Goal: Check status: Check status

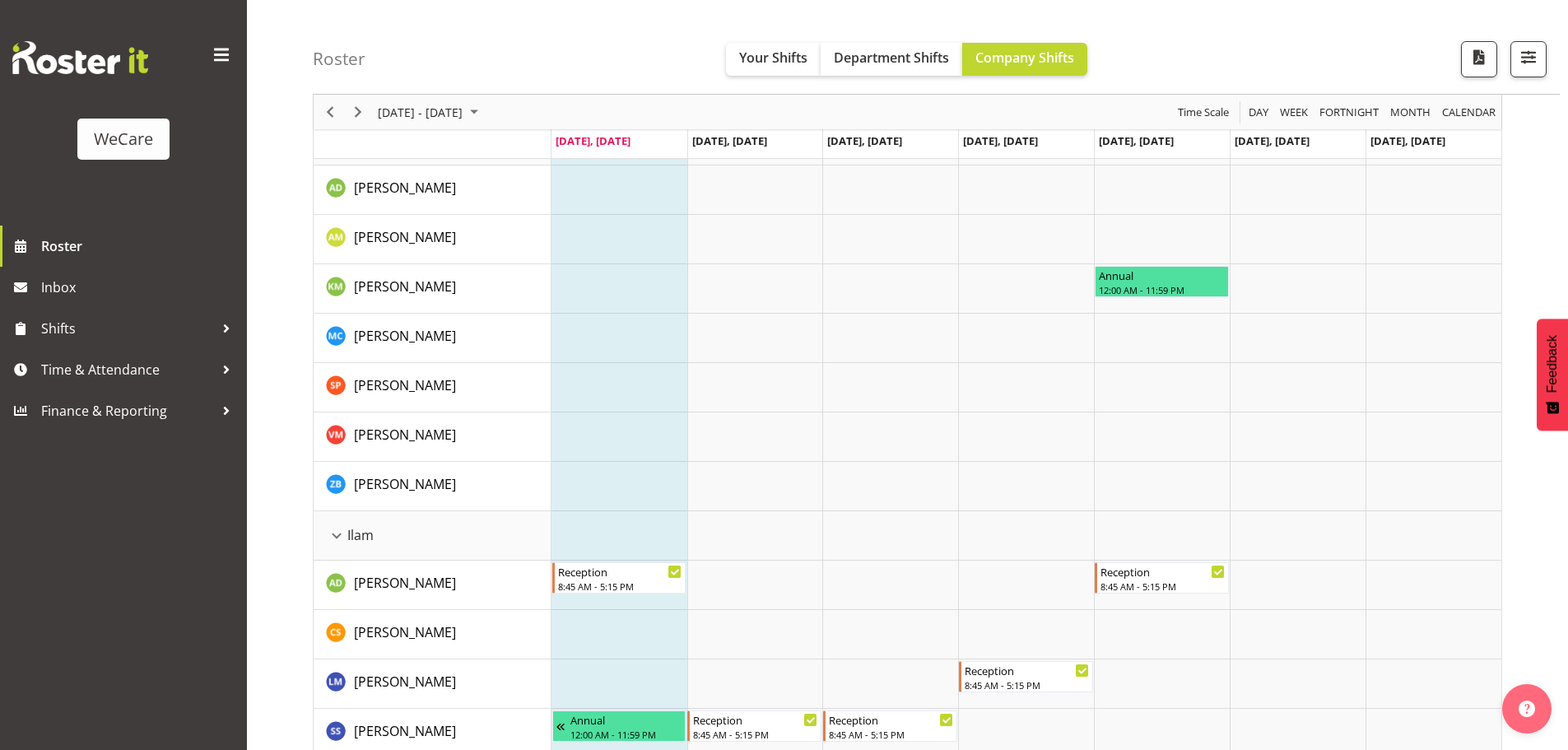
scroll to position [502, 0]
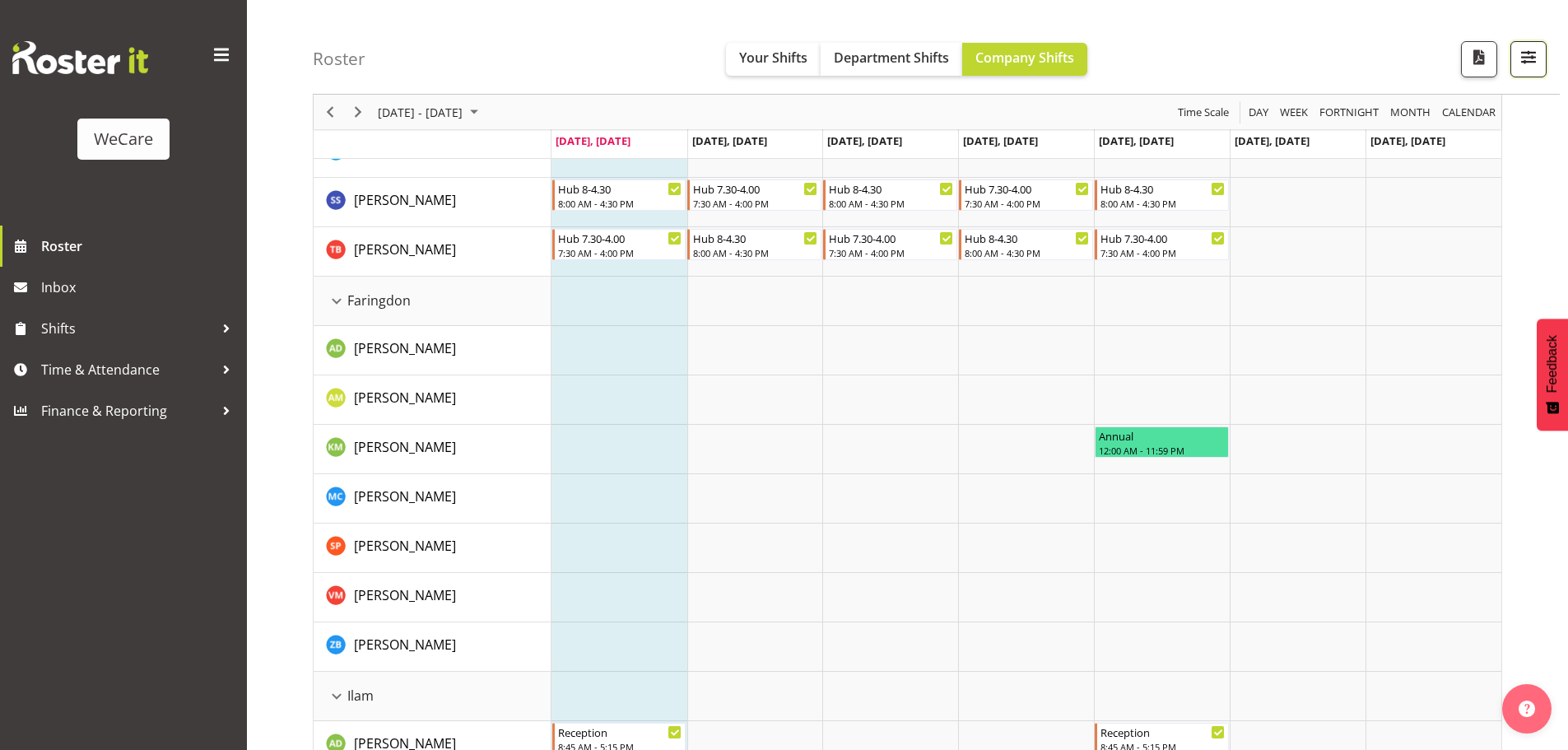
click at [1542, 66] on button "button" at bounding box center [1529, 59] width 37 height 37
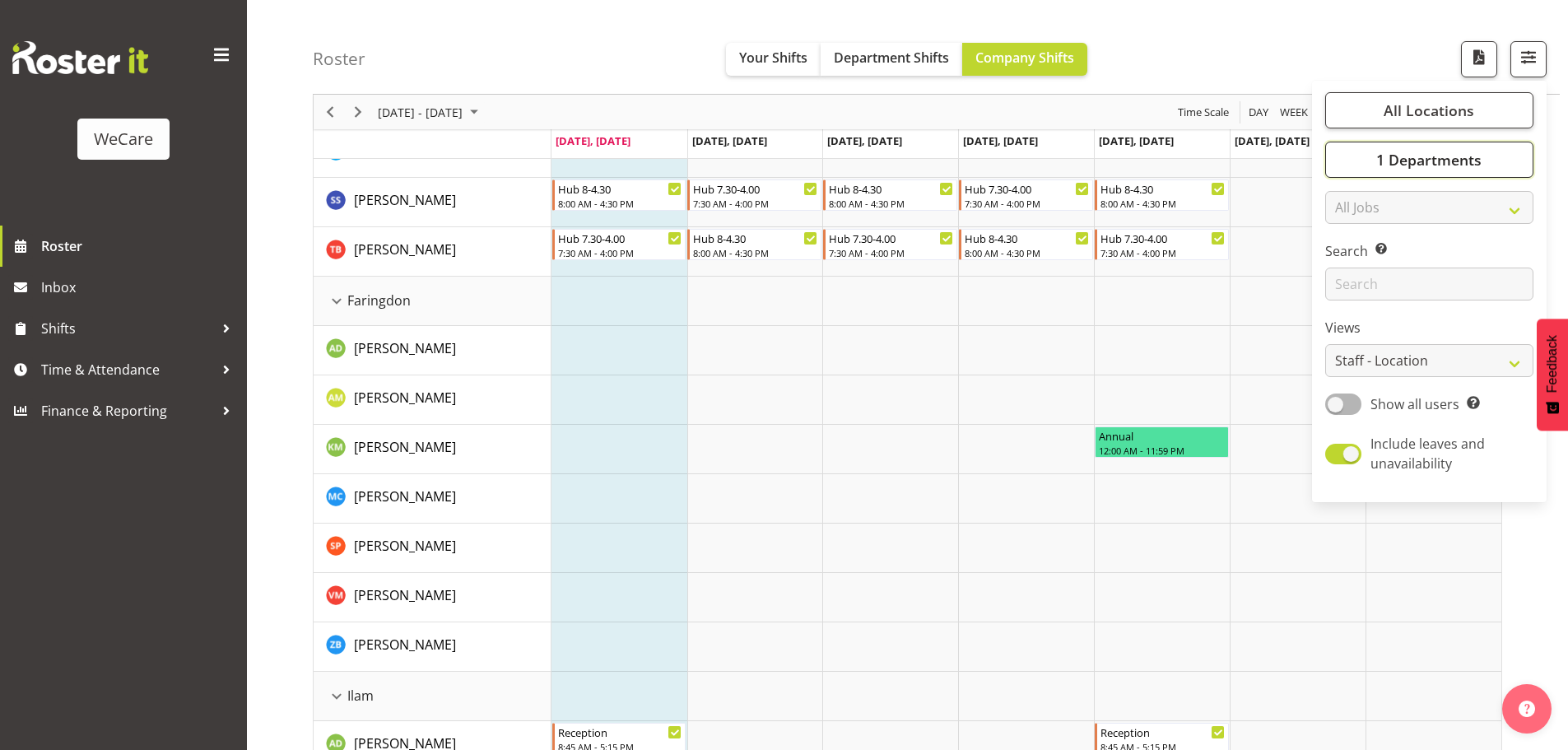
click at [1464, 170] on button "1 Departments" at bounding box center [1429, 160] width 208 height 37
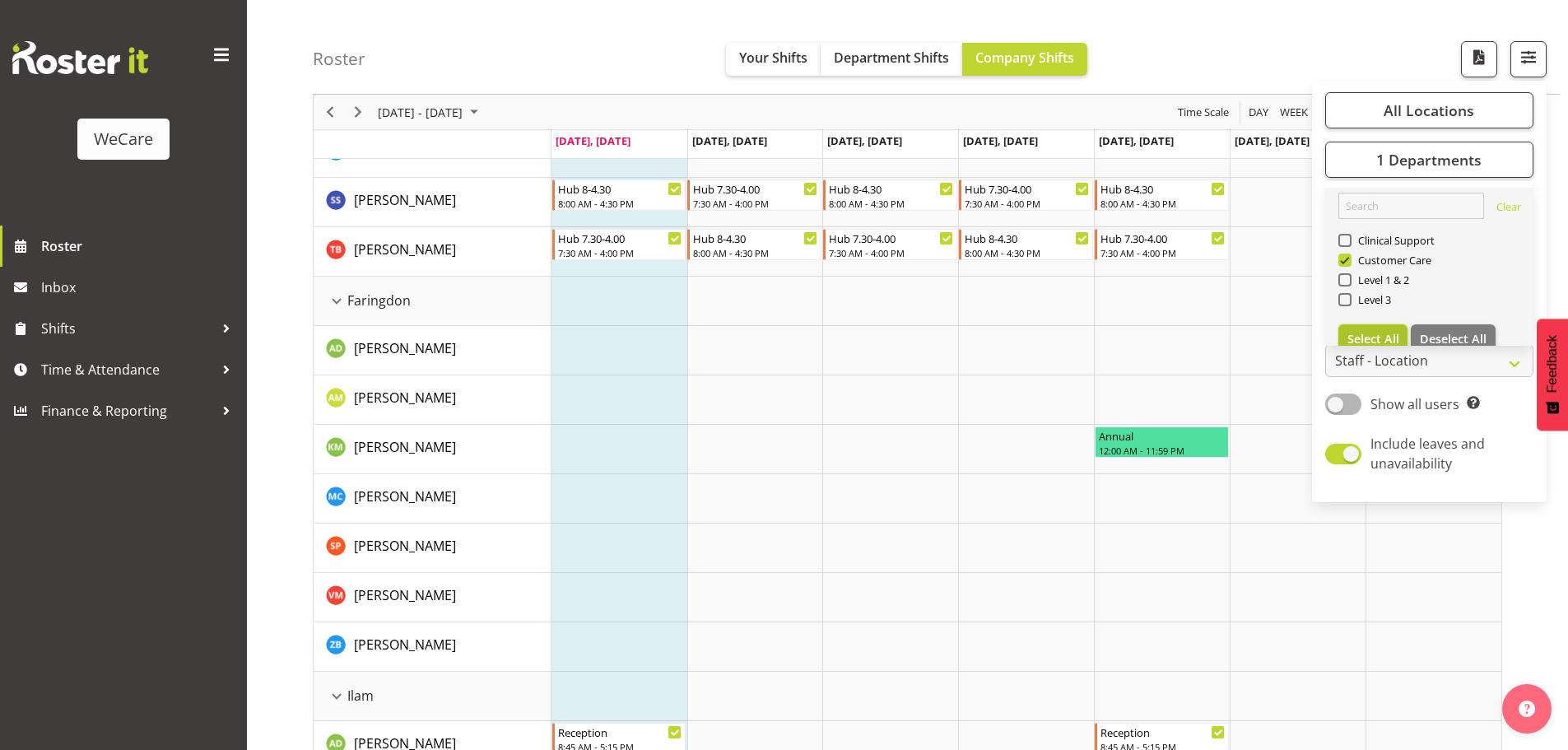
click at [1373, 331] on span "Select All" at bounding box center [1373, 338] width 51 height 16
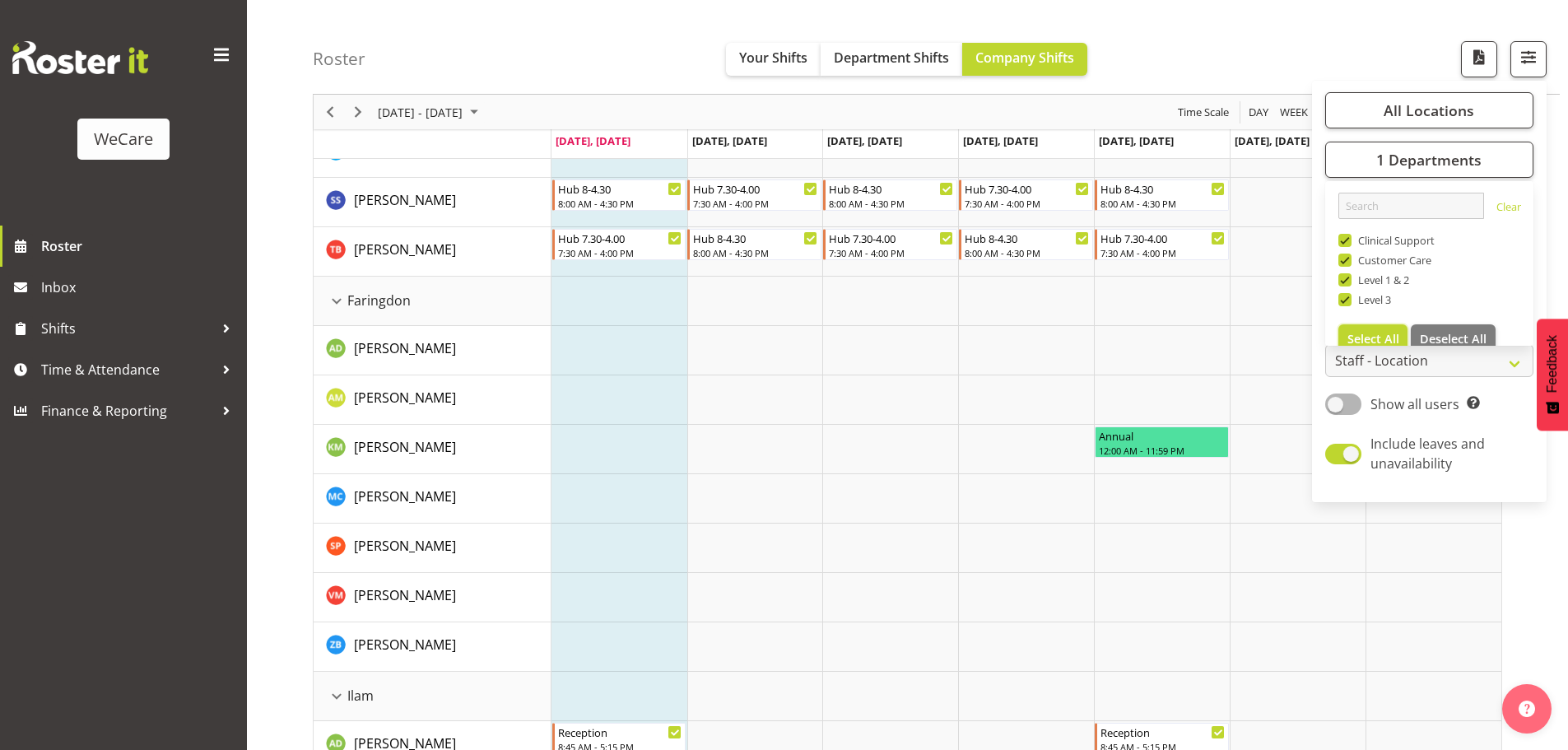
checkbox input "true"
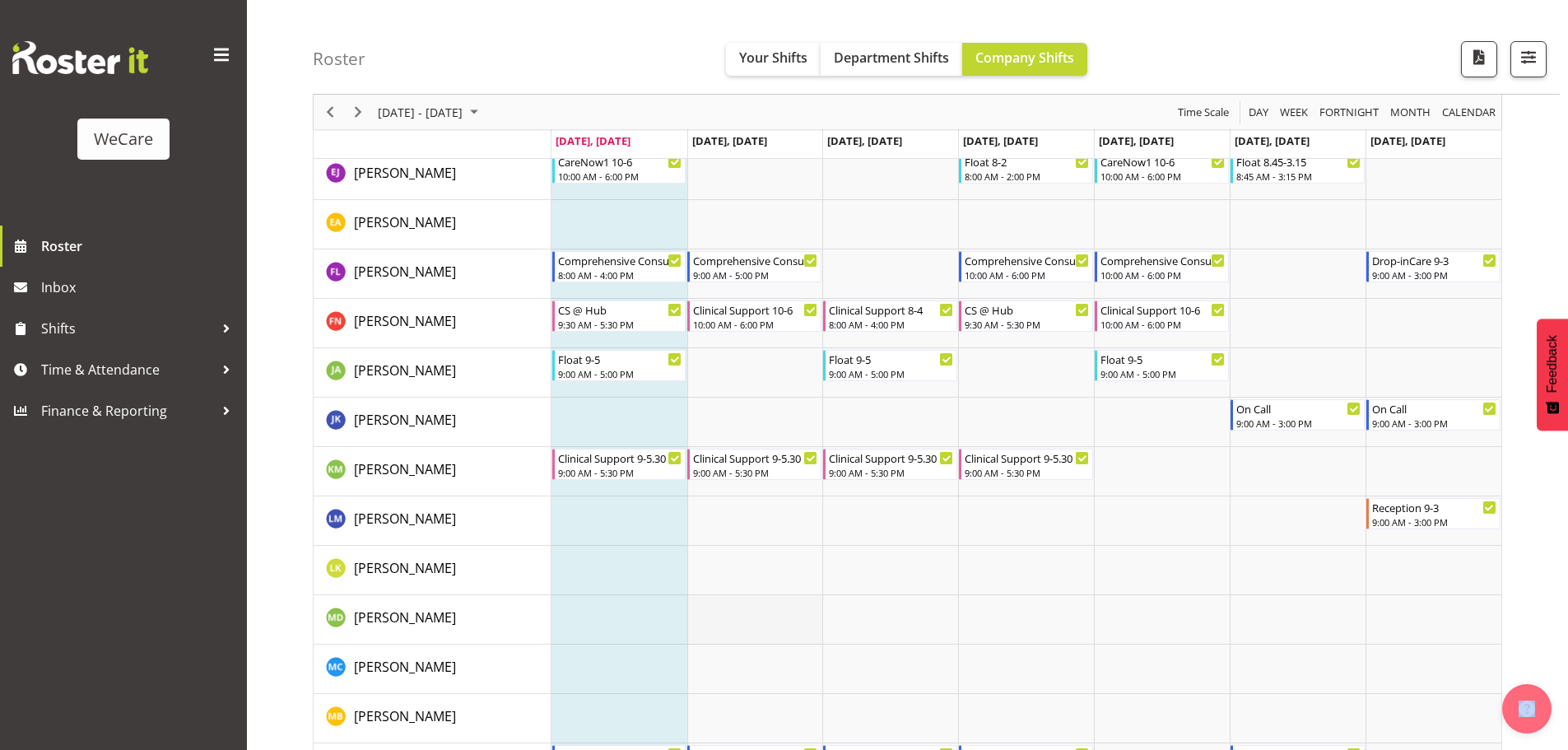
scroll to position [5515, 0]
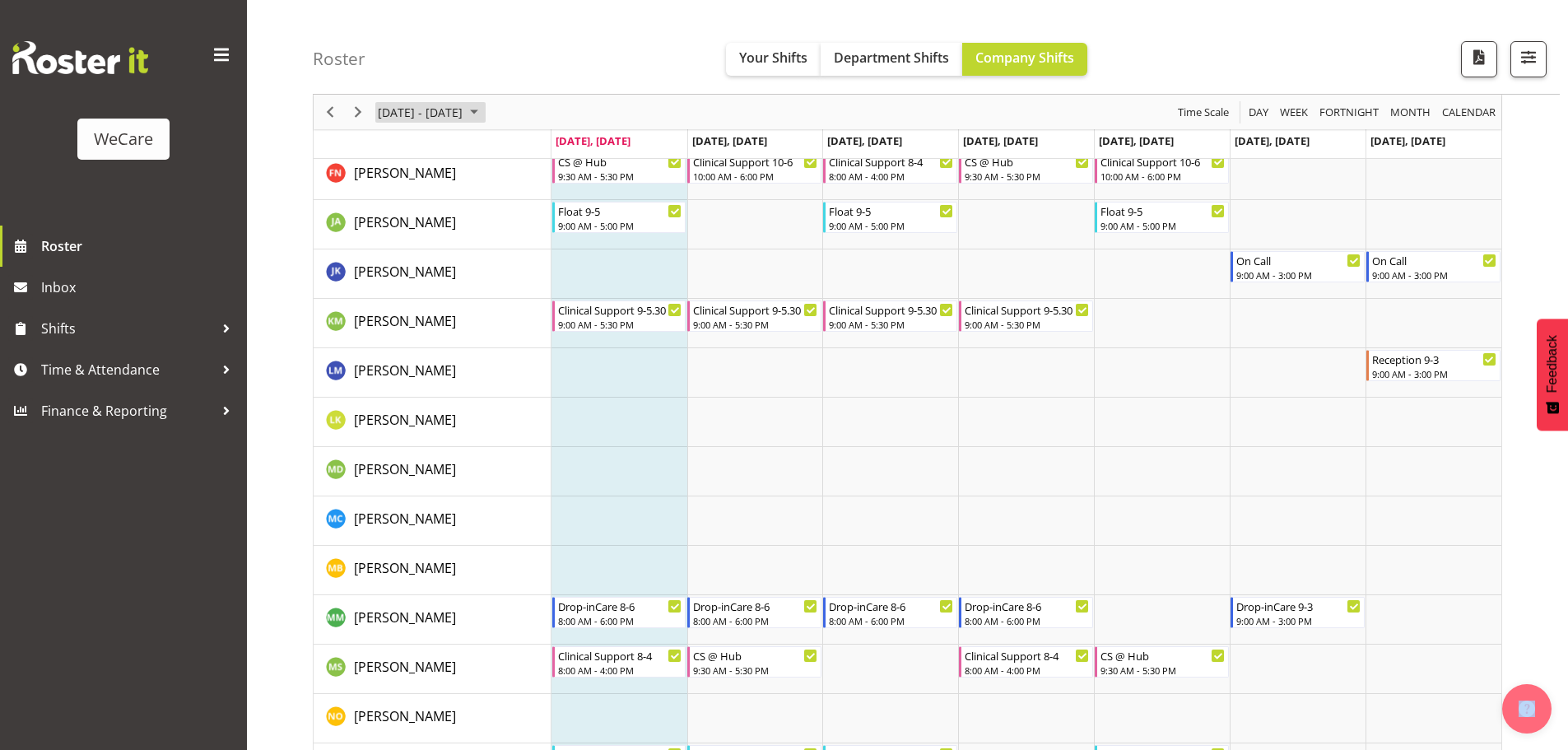
click at [464, 105] on span "[DATE] - [DATE]" at bounding box center [419, 112] width 88 height 21
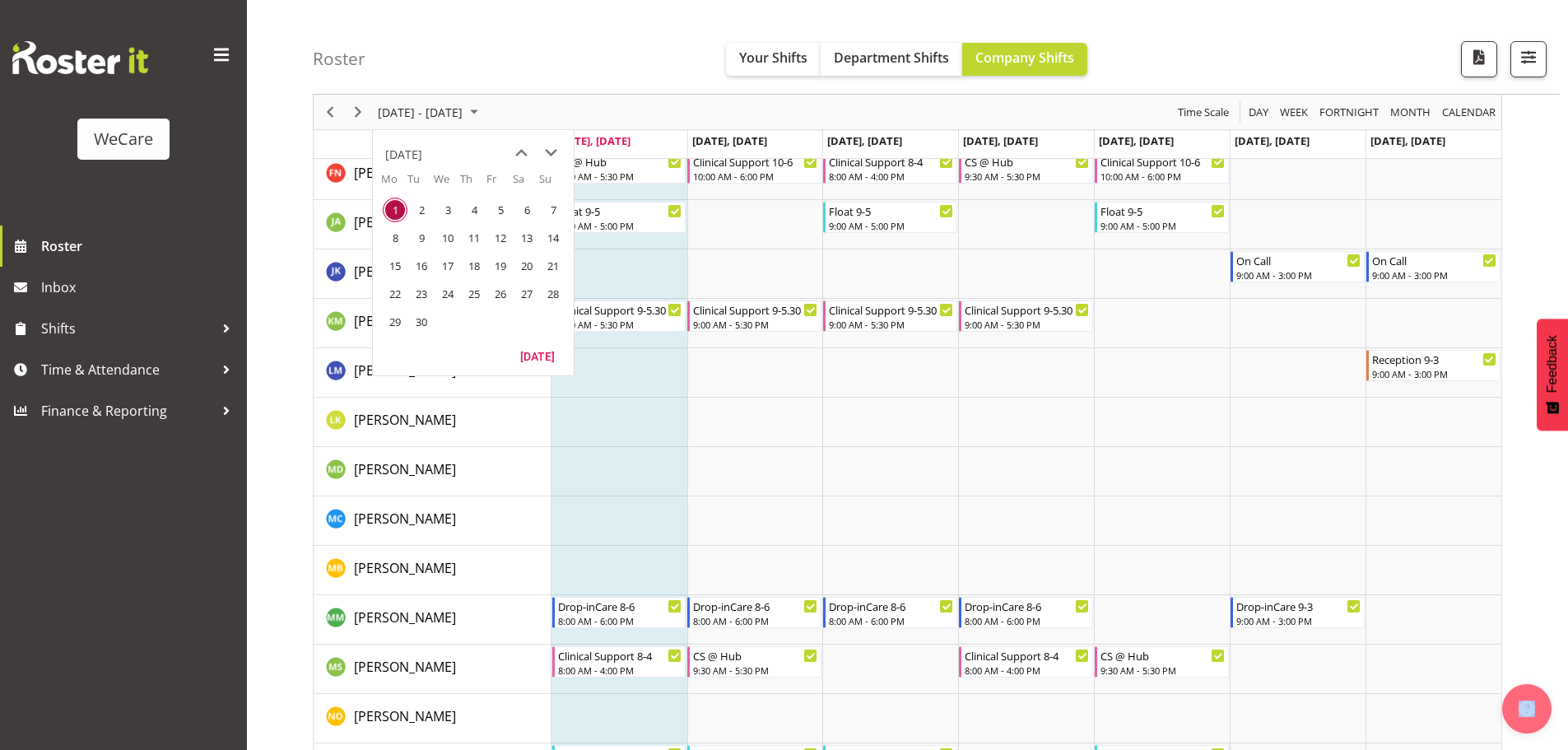
click at [389, 257] on span "15" at bounding box center [395, 266] width 24 height 24
